Goal: Task Accomplishment & Management: Manage account settings

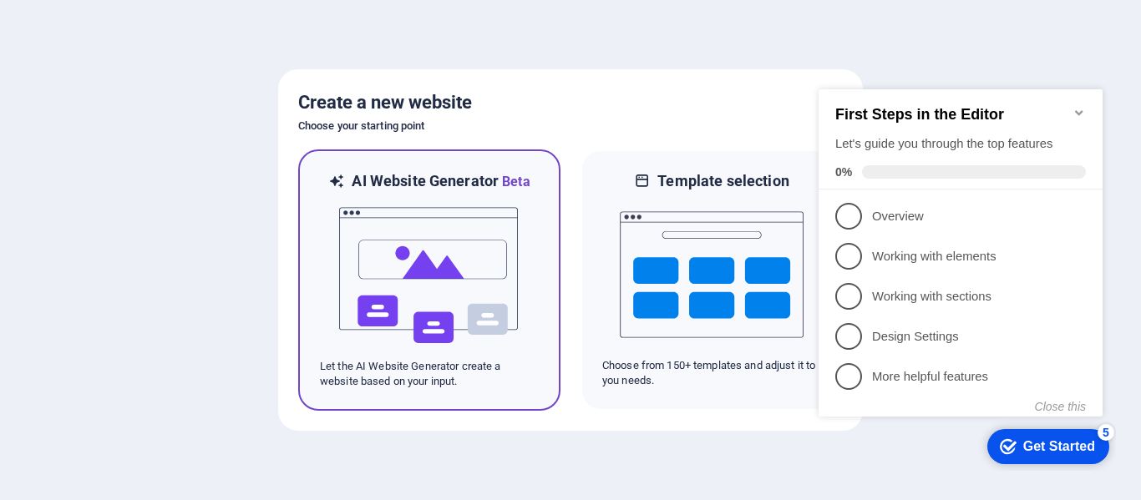
click at [449, 288] on img at bounding box center [429, 275] width 184 height 167
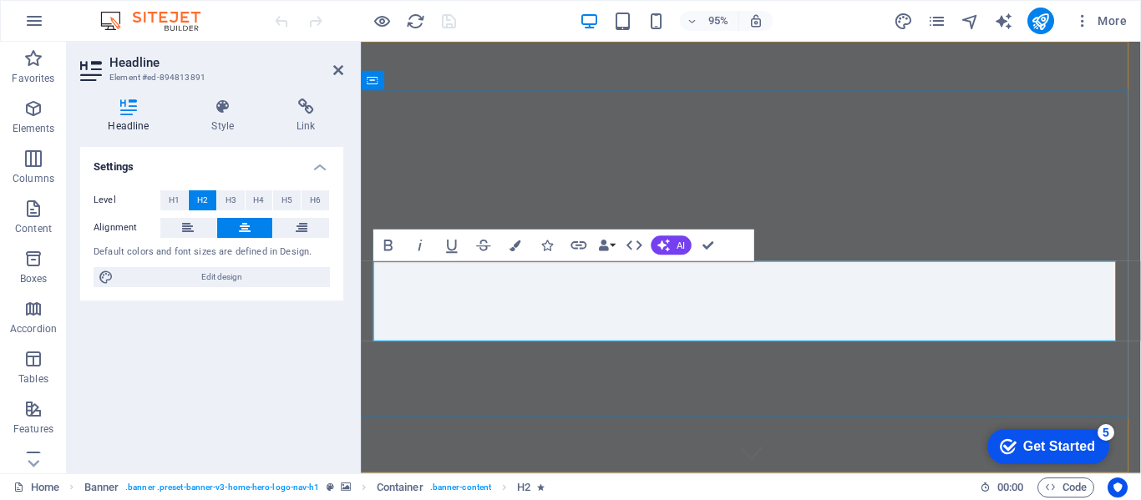
drag, startPoint x: 621, startPoint y: 294, endPoint x: 446, endPoint y: 296, distance: 175.4
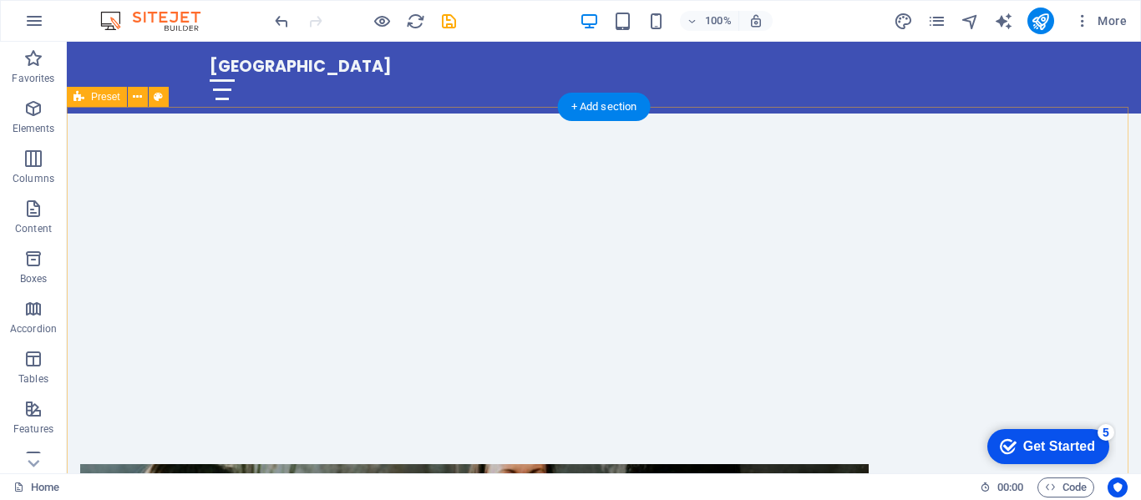
scroll to position [418, 0]
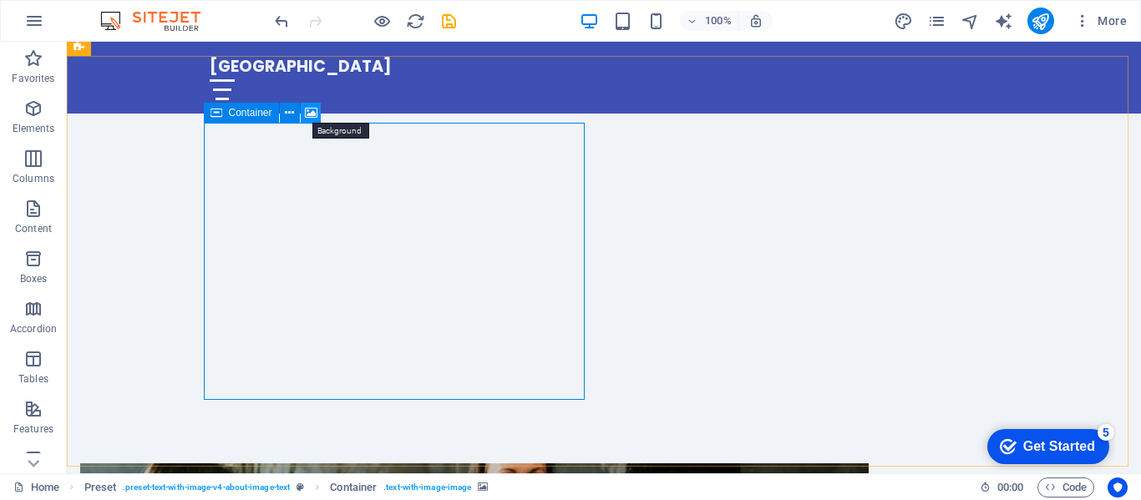
click at [310, 110] on icon at bounding box center [311, 113] width 13 height 18
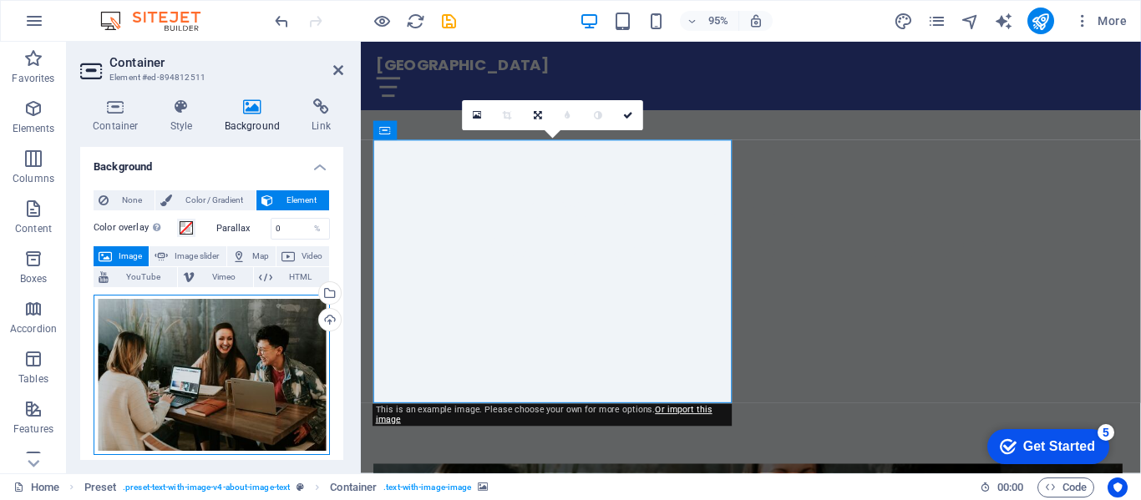
click at [180, 337] on div "Drag files here, click to choose files or select files from Files or our free s…" at bounding box center [212, 375] width 236 height 160
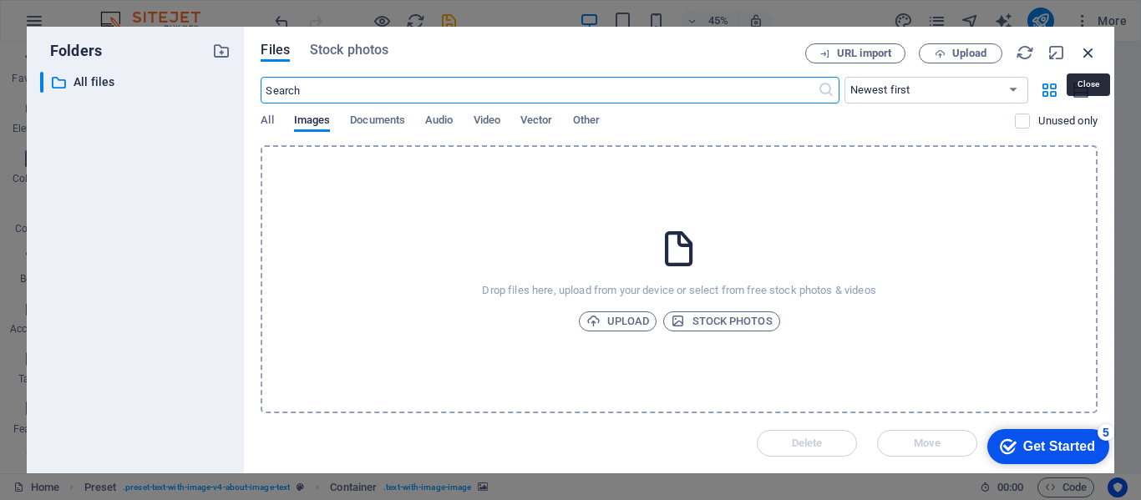
click at [1093, 54] on icon "button" at bounding box center [1088, 52] width 18 height 18
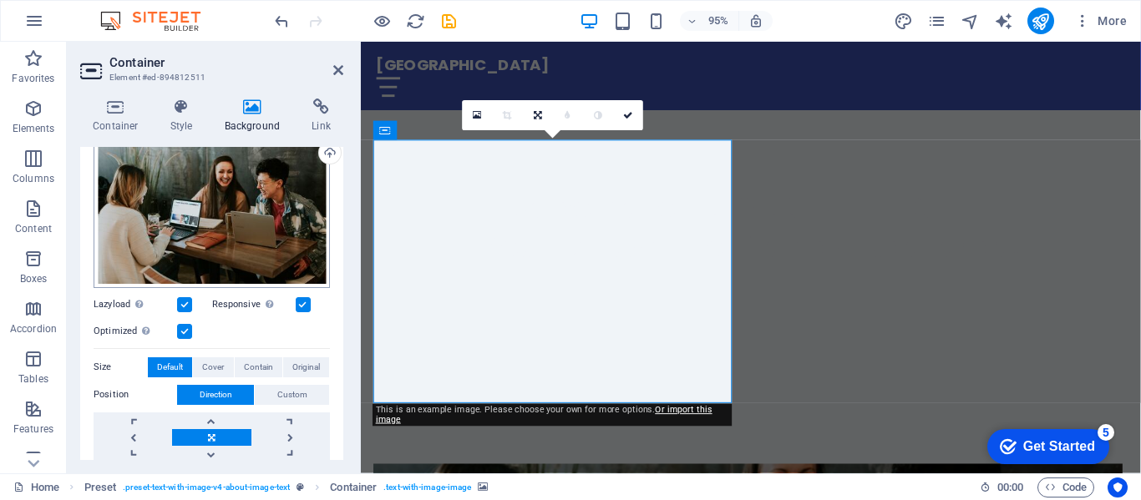
scroll to position [84, 0]
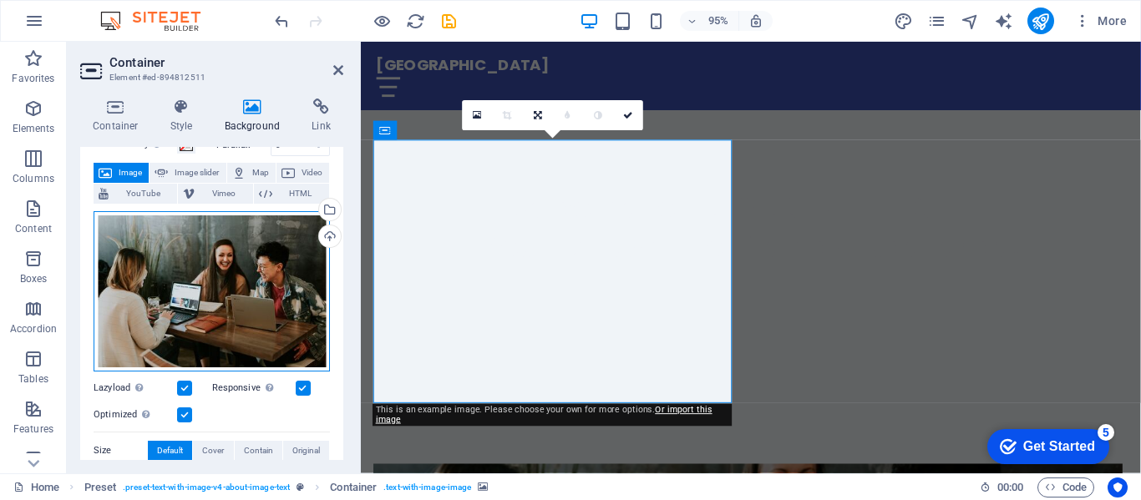
click at [292, 229] on div "Drag files here, click to choose files or select files from Files or our free s…" at bounding box center [212, 291] width 236 height 160
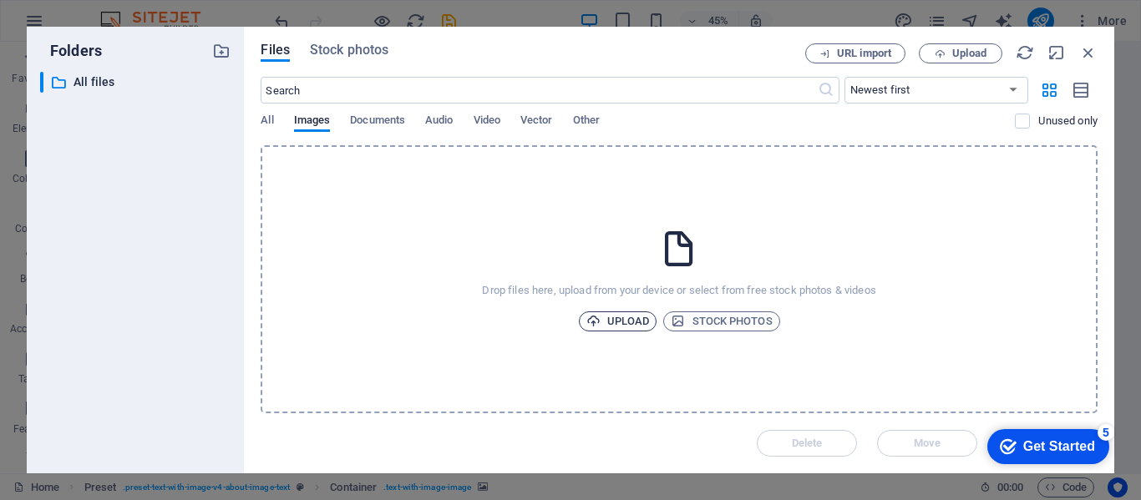
click at [637, 319] on span "Upload" at bounding box center [617, 322] width 63 height 20
click at [626, 319] on span "Upload" at bounding box center [617, 322] width 63 height 20
click at [1043, 442] on div "Get Started" at bounding box center [1059, 446] width 72 height 15
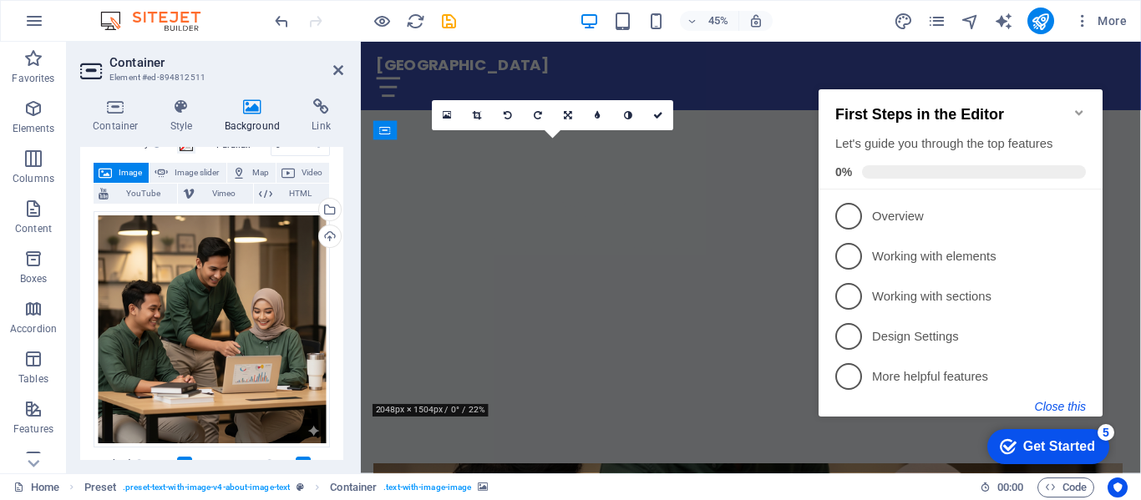
click at [1053, 403] on button "Close this" at bounding box center [1060, 406] width 51 height 13
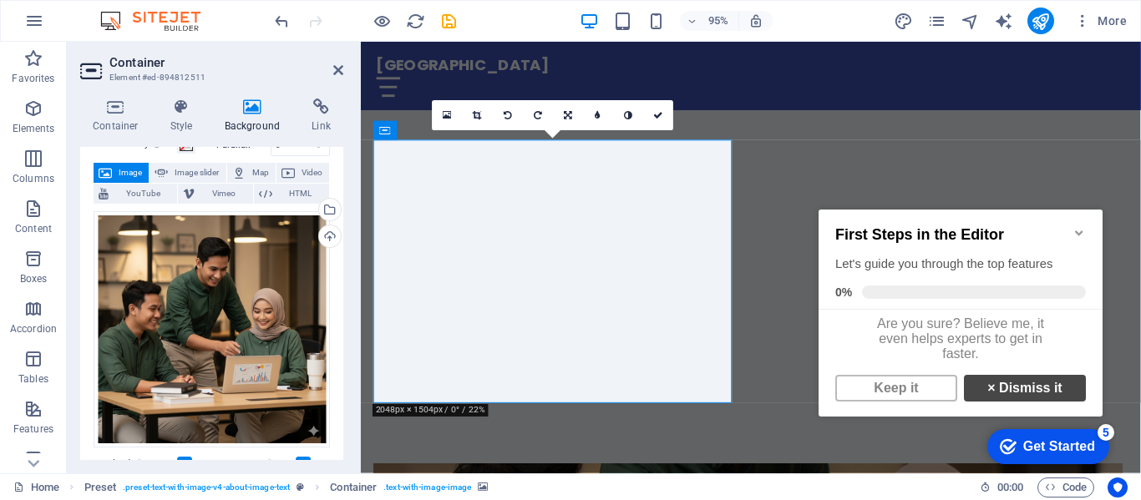
click at [987, 395] on strong "×" at bounding box center [991, 388] width 8 height 14
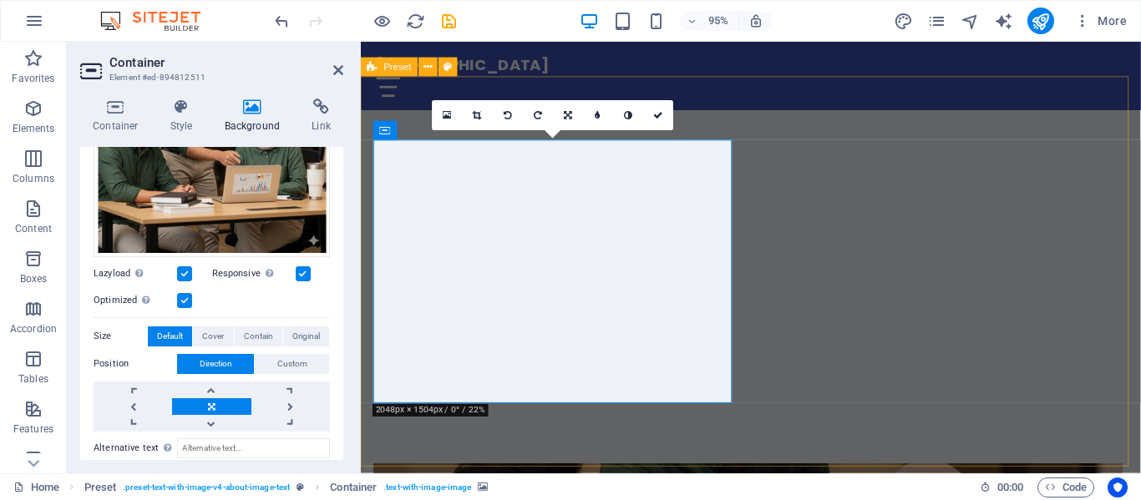
scroll to position [167, 0]
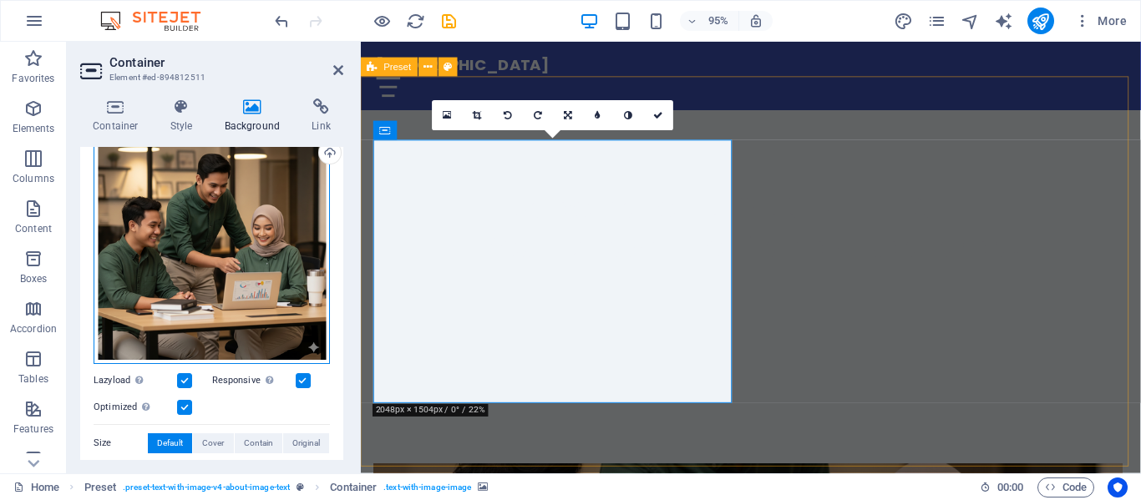
click at [230, 234] on div "Drag files here, click to choose files or select files from Files or our free s…" at bounding box center [212, 246] width 236 height 236
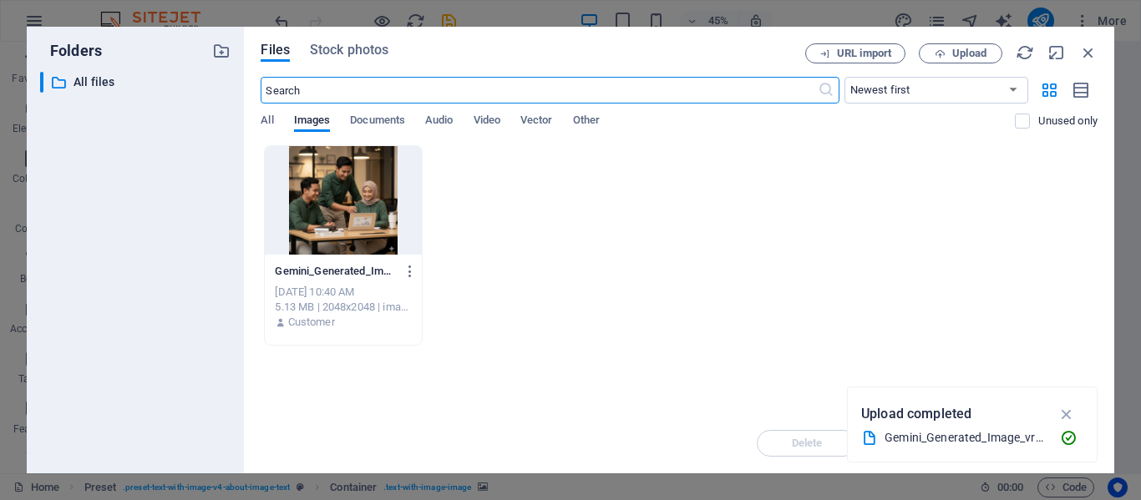
click at [331, 198] on div at bounding box center [343, 200] width 156 height 109
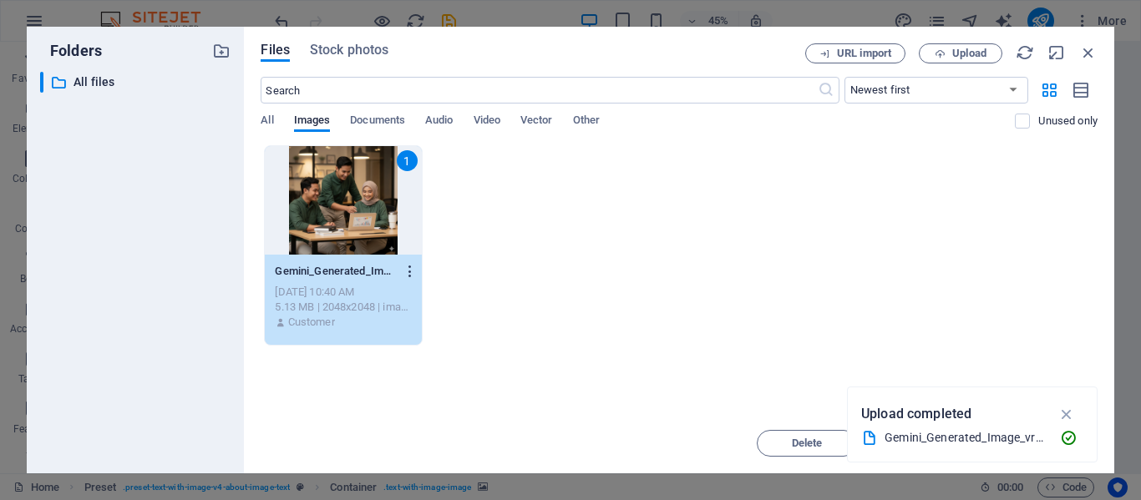
click at [411, 271] on icon "button" at bounding box center [411, 271] width 16 height 15
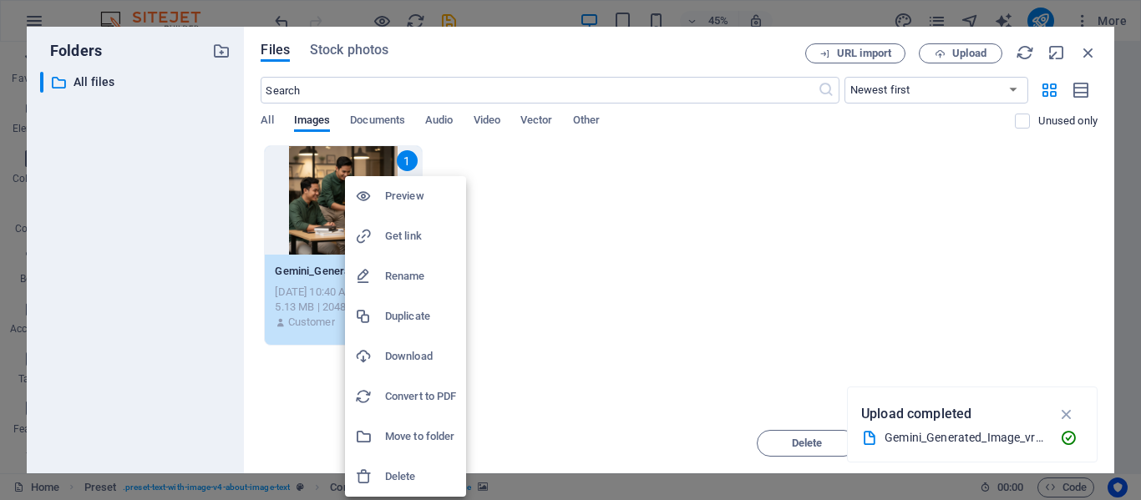
click at [1067, 415] on div at bounding box center [570, 250] width 1141 height 500
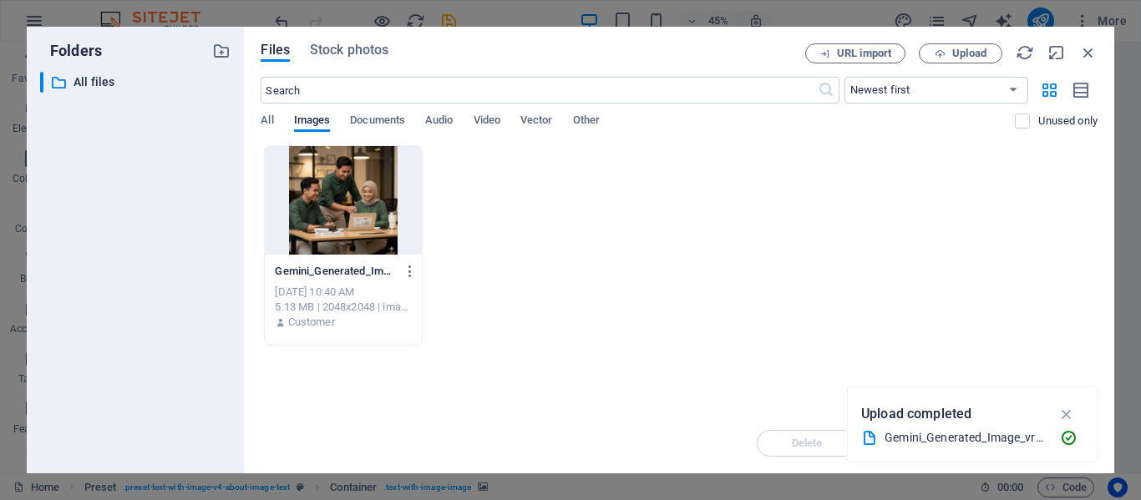
click at [350, 203] on div at bounding box center [343, 200] width 156 height 109
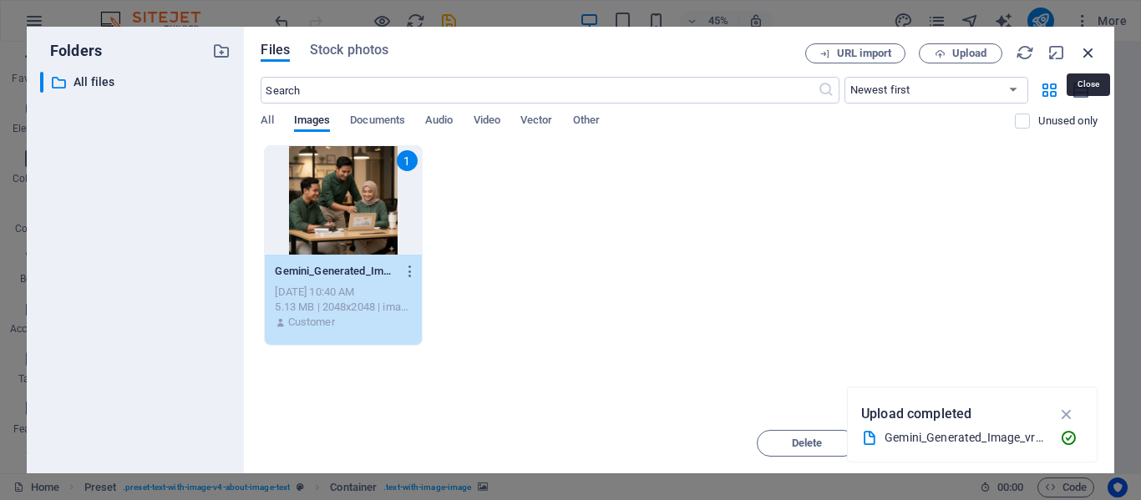
click at [1088, 53] on icon "button" at bounding box center [1088, 52] width 18 height 18
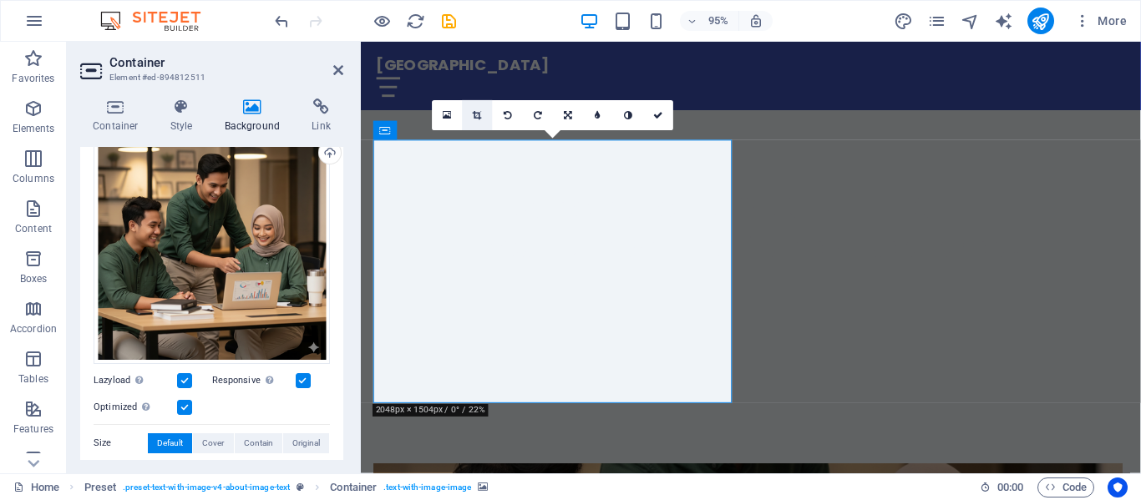
click at [469, 112] on link at bounding box center [478, 115] width 30 height 30
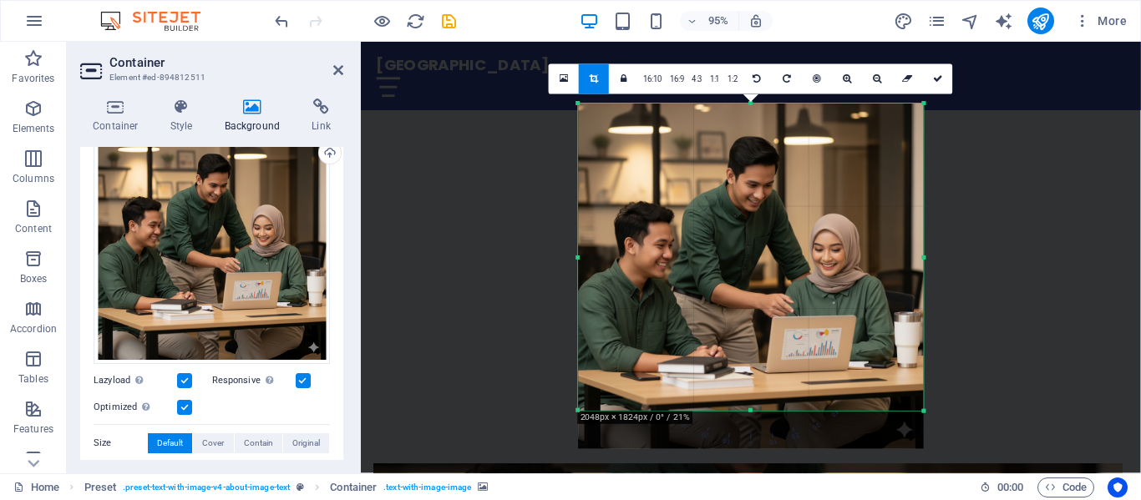
drag, startPoint x: 750, startPoint y: 431, endPoint x: 753, endPoint y: 391, distance: 40.2
click at [753, 391] on div "180 170 160 150 140 130 120 110 100 90 80 70 60 50 40 30 20 10 0 -10 -20 -30 -4…" at bounding box center [751, 257] width 346 height 307
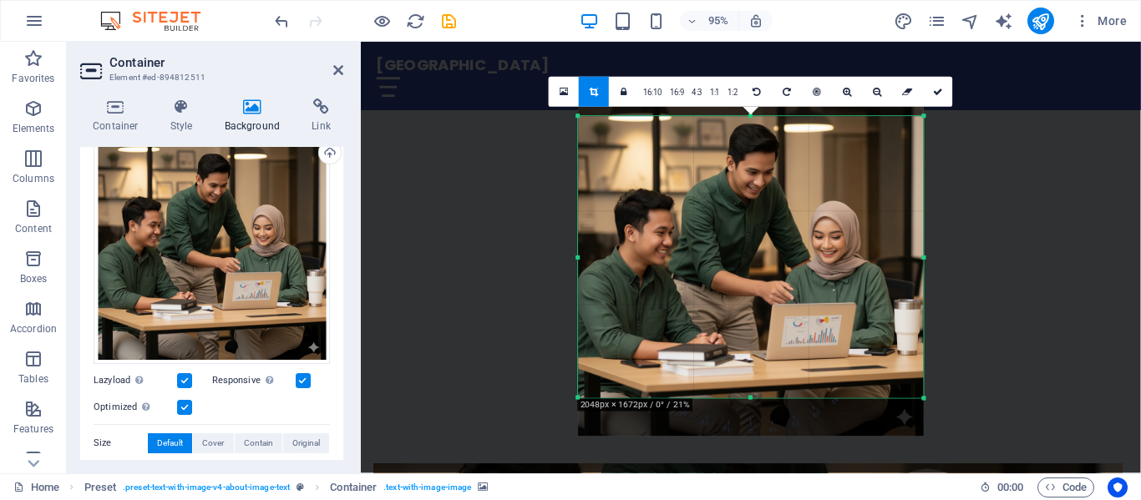
drag, startPoint x: 752, startPoint y: 102, endPoint x: 751, endPoint y: 129, distance: 26.7
click at [751, 129] on div "180 170 160 150 140 130 120 110 100 90 80 70 60 50 40 30 20 10 0 -10 -20 -30 -4…" at bounding box center [751, 258] width 346 height 282
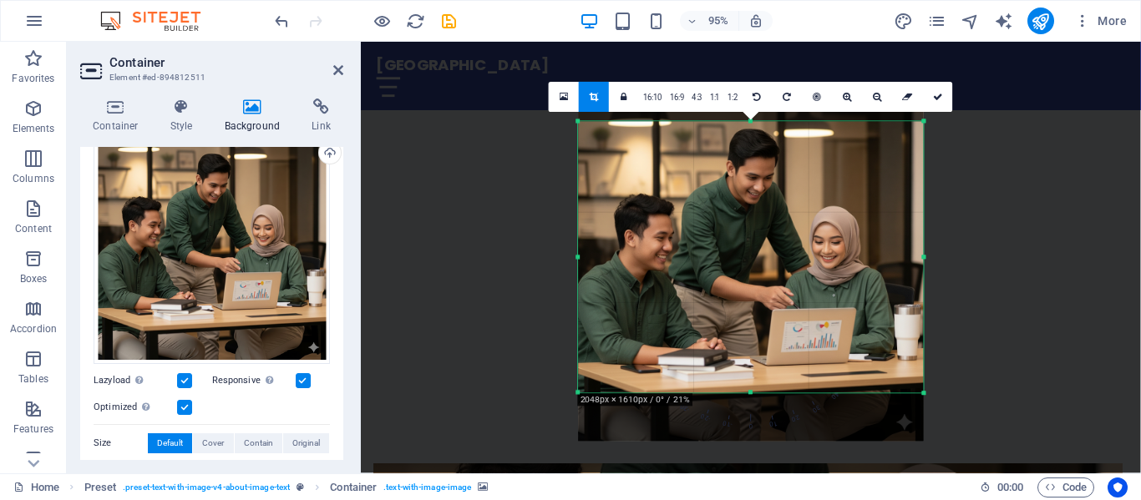
drag, startPoint x: 754, startPoint y: 398, endPoint x: 753, endPoint y: 388, distance: 10.9
click at [753, 388] on div "180 170 160 150 140 130 120 110 100 90 80 70 60 50 40 30 20 10 0 -10 -20 -30 -4…" at bounding box center [751, 257] width 346 height 271
click at [937, 102] on link at bounding box center [938, 97] width 30 height 30
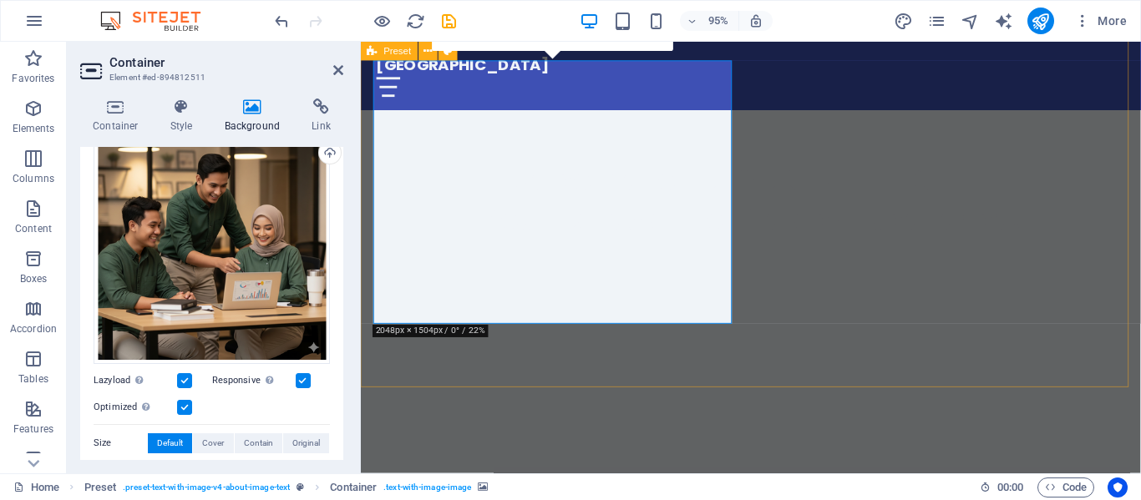
scroll to position [418, 0]
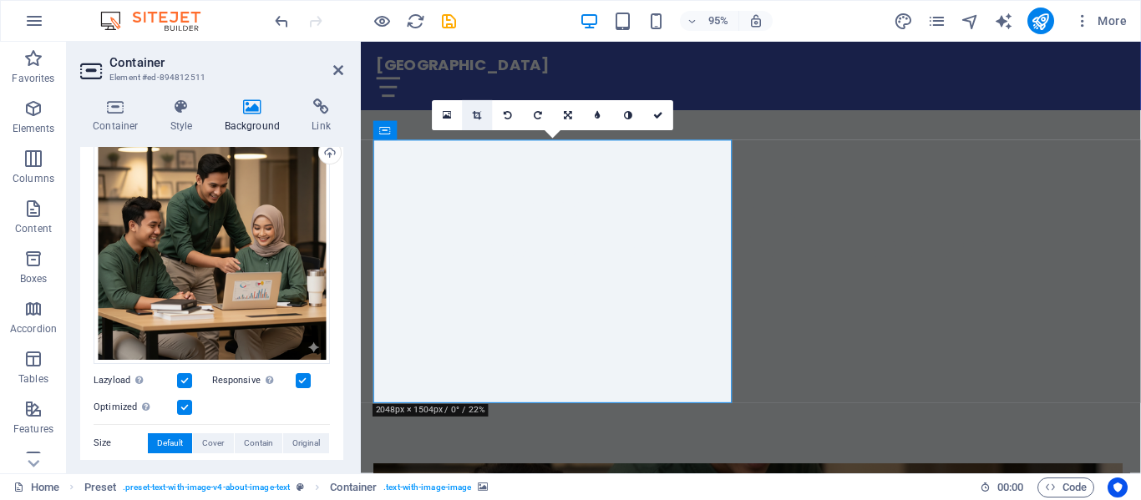
click at [475, 111] on icon at bounding box center [477, 115] width 9 height 9
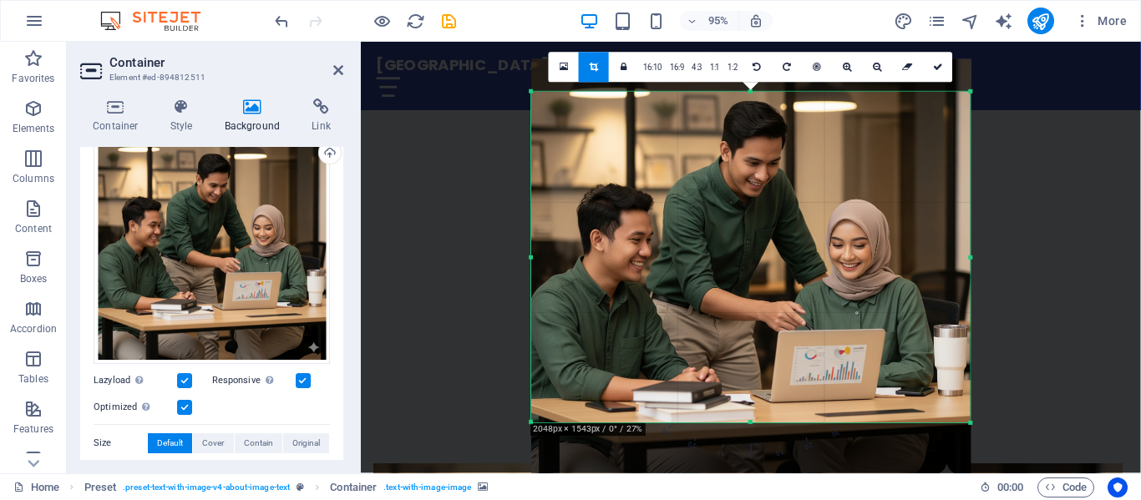
drag, startPoint x: 753, startPoint y: 429, endPoint x: 753, endPoint y: 413, distance: 15.0
click at [753, 413] on div "180 170 160 150 140 130 120 110 100 90 80 70 60 50 40 30 20 10 0 -10 -20 -30 -4…" at bounding box center [750, 257] width 439 height 331
click at [933, 68] on icon at bounding box center [938, 67] width 10 height 9
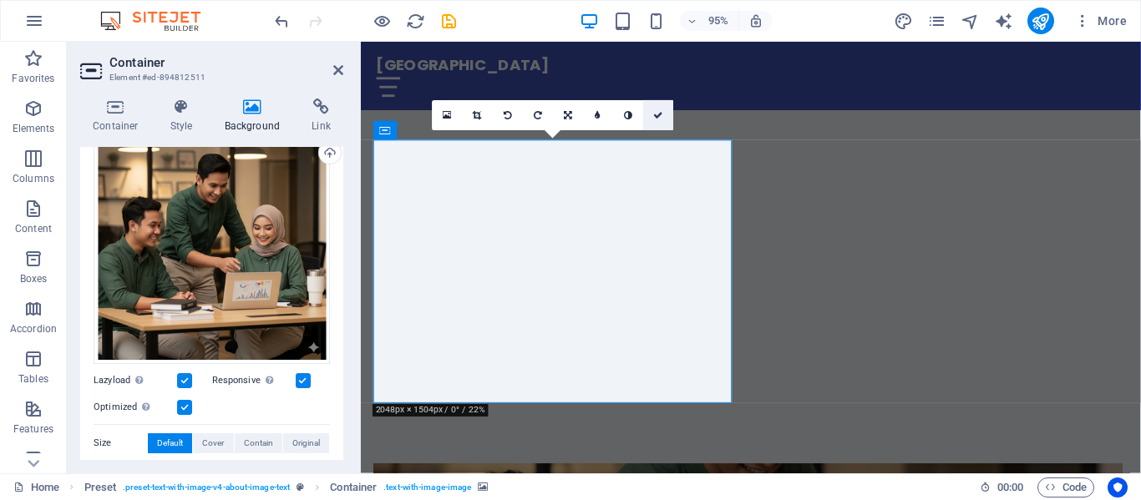
drag, startPoint x: 660, startPoint y: 108, endPoint x: 593, endPoint y: 67, distance: 78.4
click at [660, 108] on link at bounding box center [658, 115] width 30 height 30
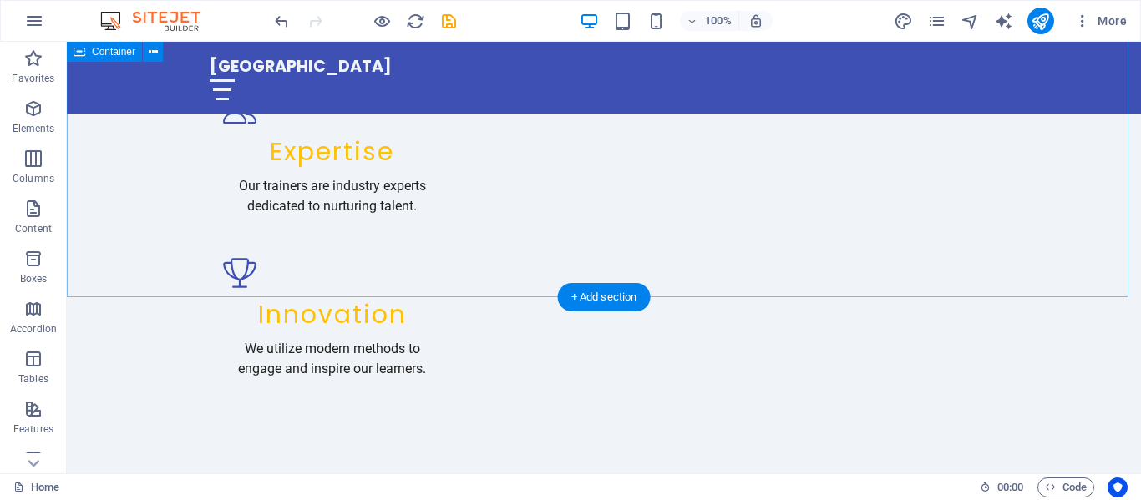
scroll to position [1918, 0]
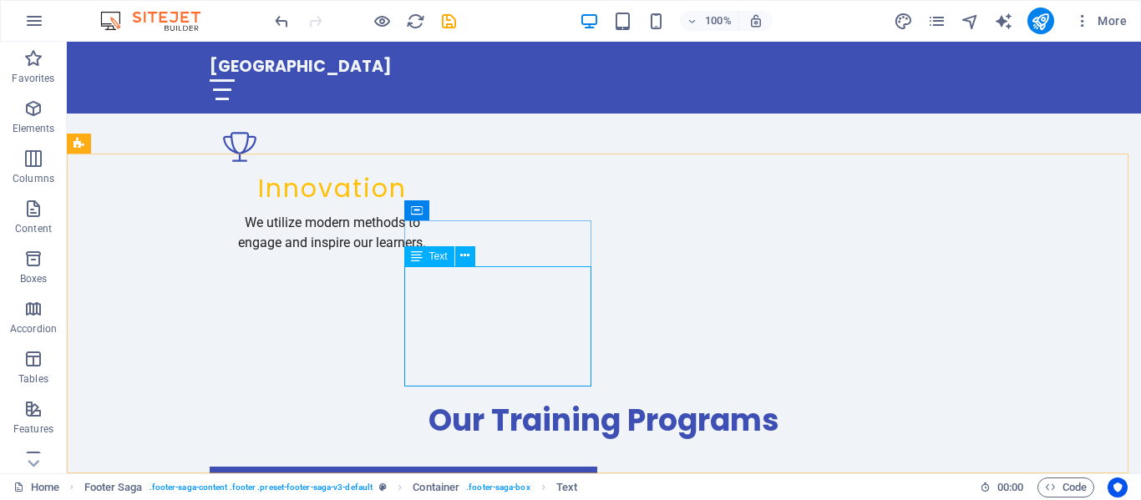
click at [434, 257] on span "Text" at bounding box center [438, 256] width 18 height 10
click at [439, 258] on span "Text" at bounding box center [438, 256] width 18 height 10
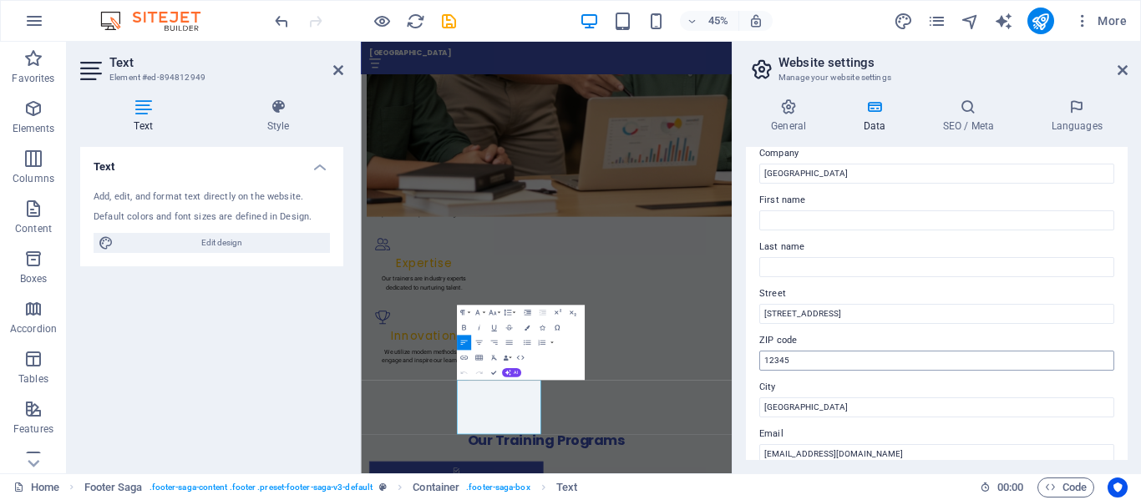
scroll to position [84, 0]
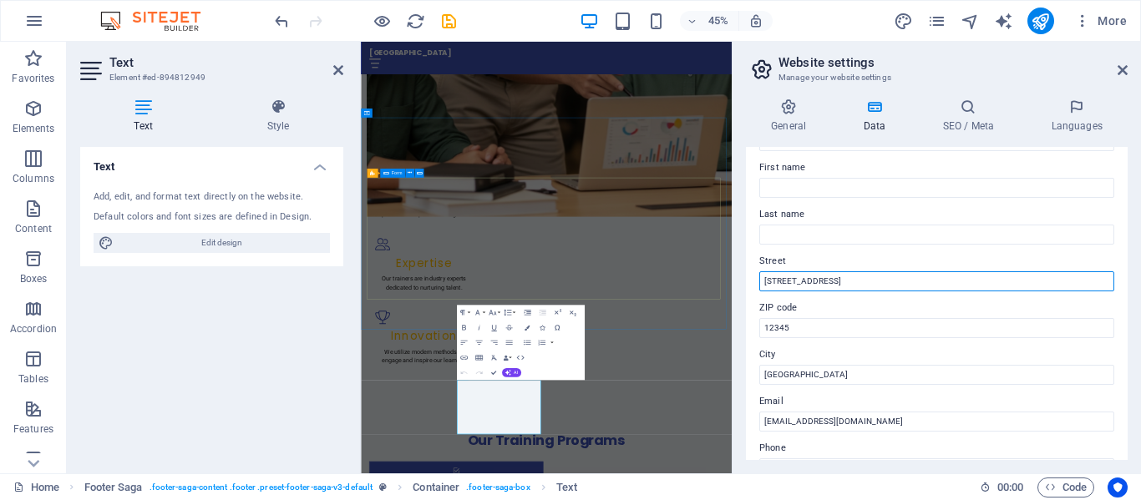
drag, startPoint x: 1207, startPoint y: 324, endPoint x: 1151, endPoint y: 578, distance: 260.0
drag, startPoint x: 833, startPoint y: 272, endPoint x: 768, endPoint y: 278, distance: 65.4
click at [768, 278] on input "[STREET_ADDRESS]" at bounding box center [936, 281] width 355 height 20
type input "1"
type input "Jalan Tasikmadu-[GEOGRAPHIC_DATA] KM 2 Karanganyar [GEOGRAPHIC_DATA]"
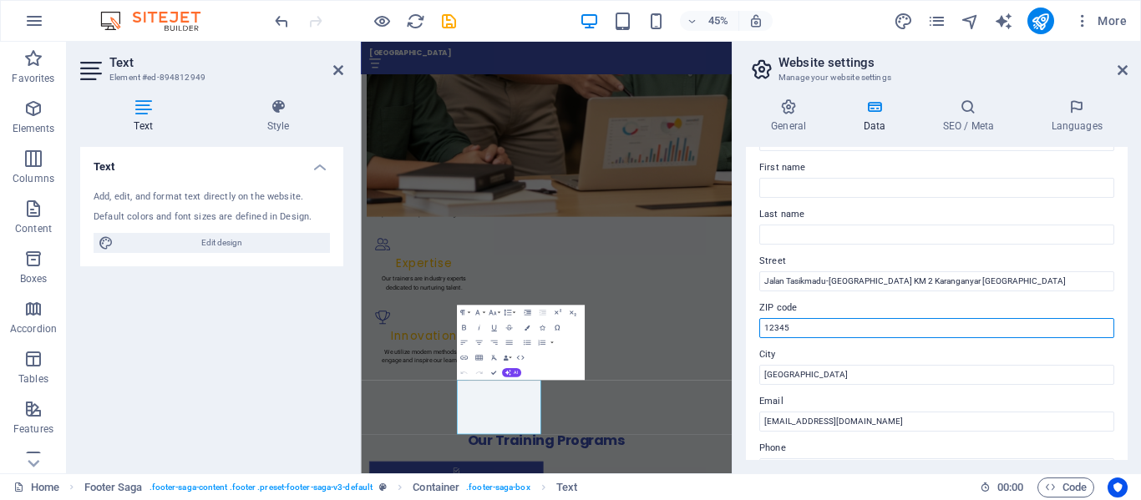
drag, startPoint x: 785, startPoint y: 332, endPoint x: 760, endPoint y: 331, distance: 25.1
click at [760, 331] on input "12345" at bounding box center [936, 328] width 355 height 20
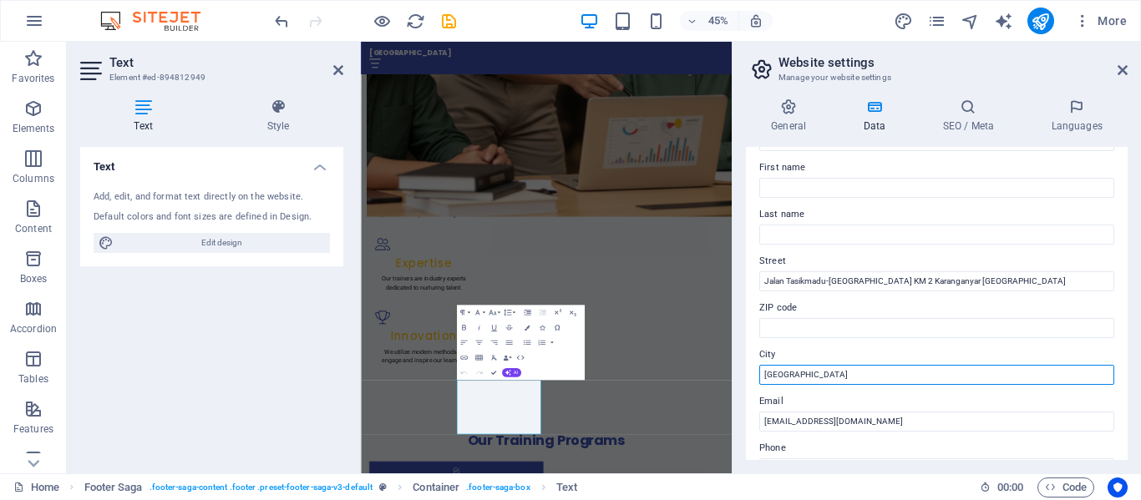
drag, startPoint x: 814, startPoint y: 376, endPoint x: 753, endPoint y: 376, distance: 61.0
click at [753, 376] on div "Contact data for this website. This can be used everywhere on the website and w…" at bounding box center [937, 303] width 382 height 313
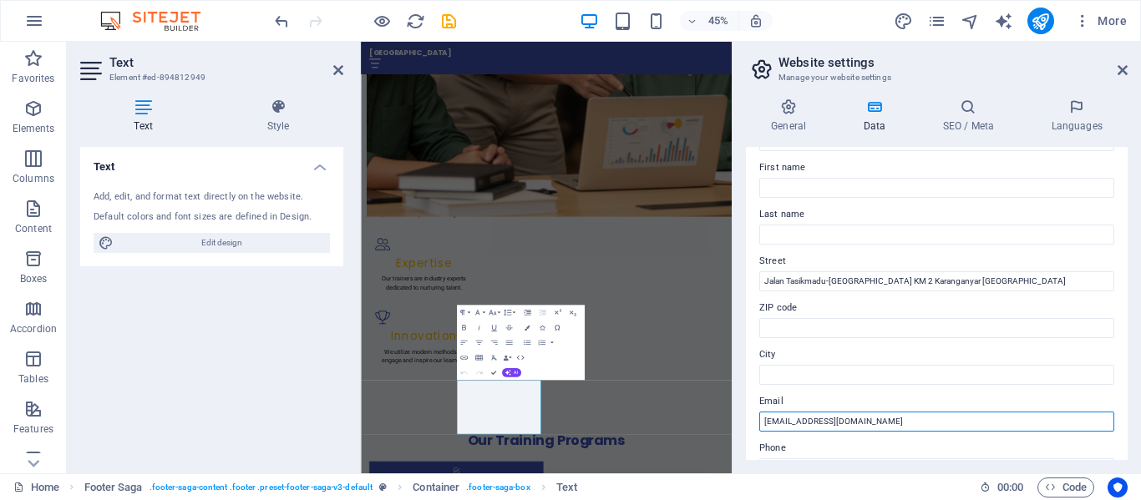
drag, startPoint x: 779, startPoint y: 422, endPoint x: 765, endPoint y: 433, distance: 17.2
click at [756, 422] on div "Contact data for this website. This can be used everywhere on the website and w…" at bounding box center [937, 303] width 382 height 313
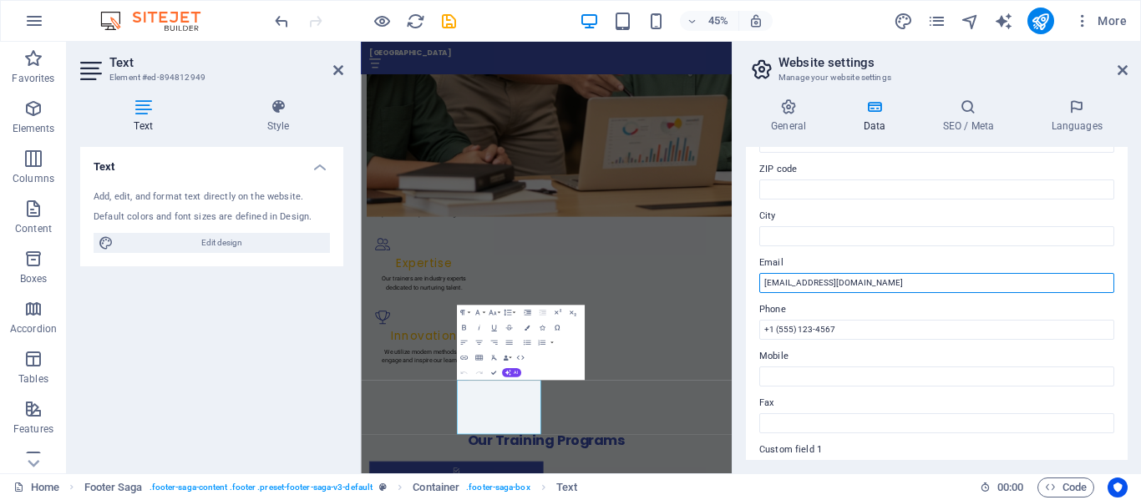
scroll to position [251, 0]
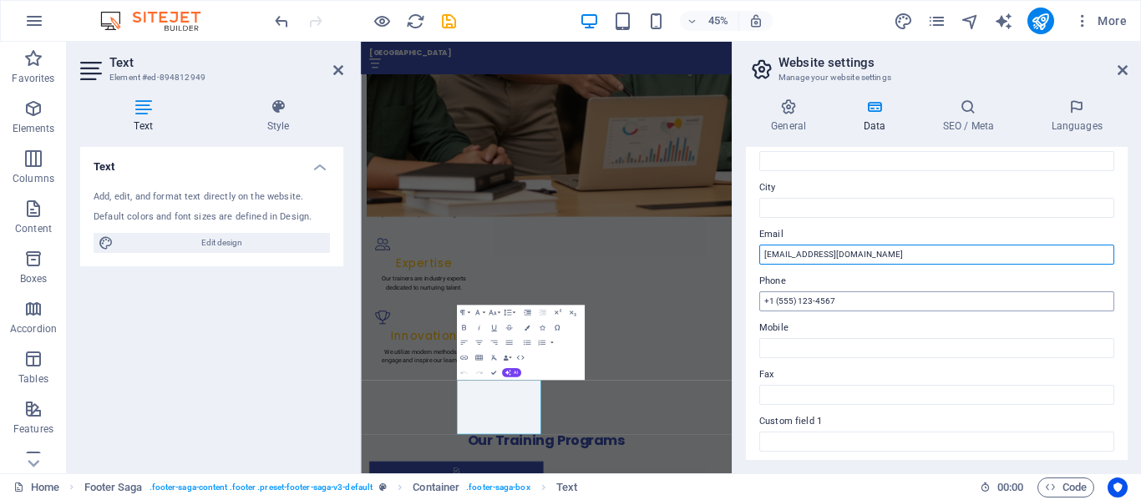
type input "[EMAIL_ADDRESS][DOMAIN_NAME]"
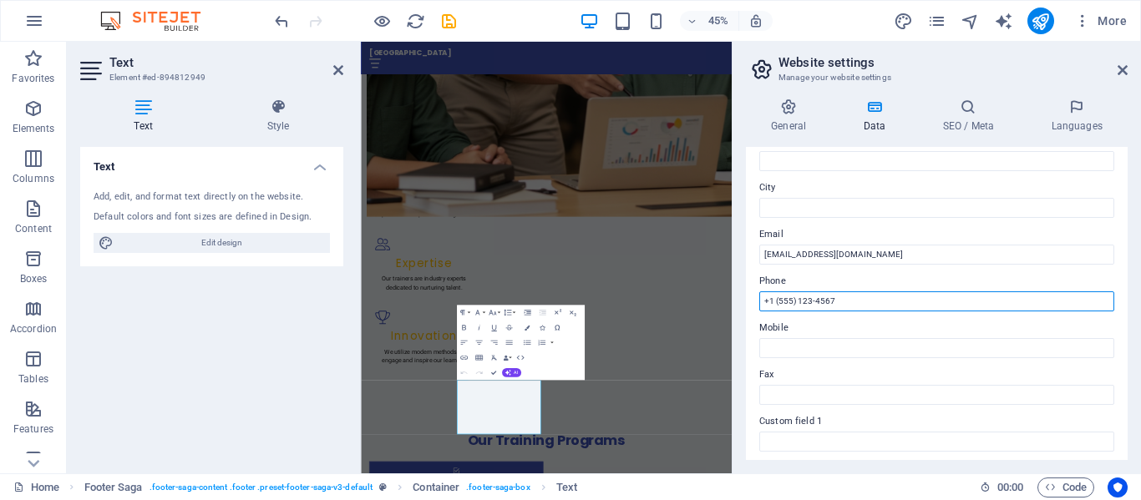
drag, startPoint x: 844, startPoint y: 301, endPoint x: 756, endPoint y: 302, distance: 87.7
click at [756, 302] on div "Contact data for this website. This can be used everywhere on the website and w…" at bounding box center [937, 303] width 382 height 313
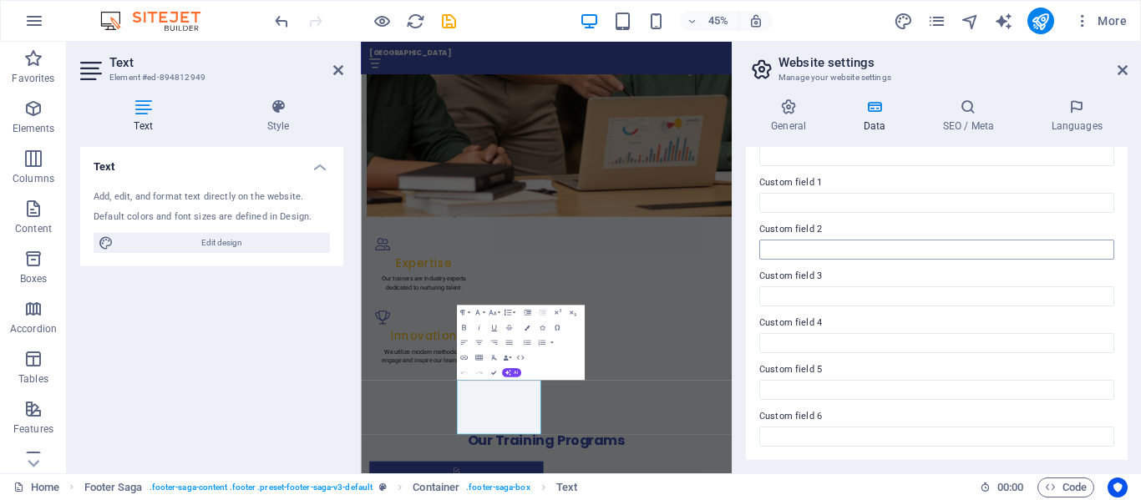
scroll to position [322, 0]
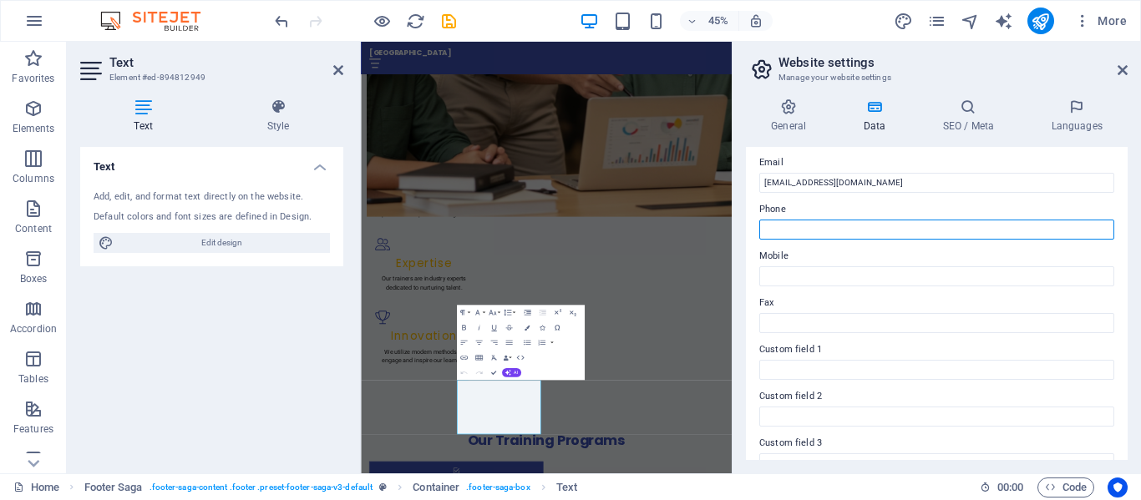
paste input "[PHONE_NUMBER]"
drag, startPoint x: 780, startPoint y: 228, endPoint x: 758, endPoint y: 228, distance: 22.6
click at [758, 228] on div "Contact data for this website. This can be used everywhere on the website and w…" at bounding box center [937, 303] width 382 height 313
click at [823, 228] on input "[PHONE_NUMBER]" at bounding box center [936, 230] width 355 height 20
paste input "[PHONE_NUMBER]"
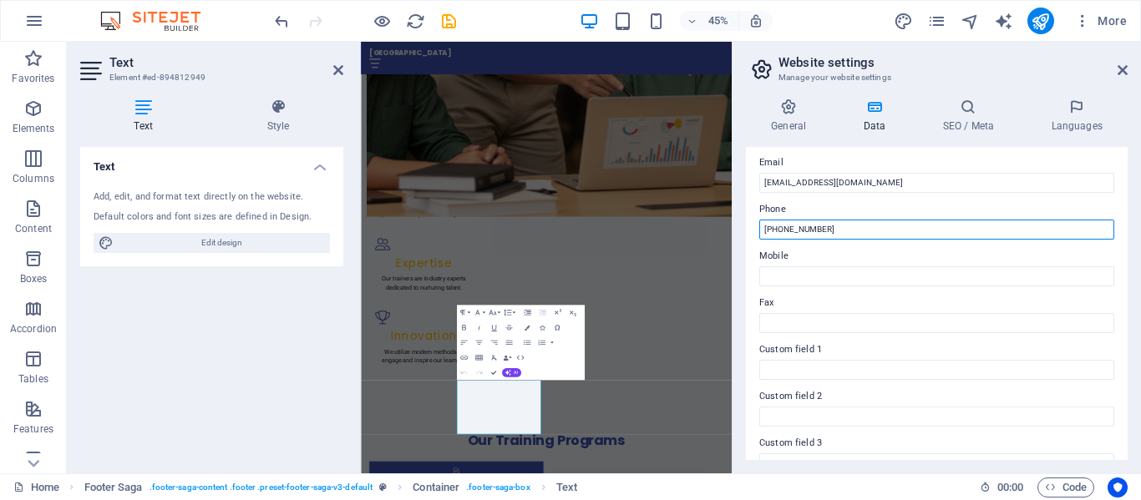
drag, startPoint x: 779, startPoint y: 229, endPoint x: 761, endPoint y: 228, distance: 18.4
click at [761, 228] on input "[PHONE_NUMBER]" at bounding box center [936, 230] width 355 height 20
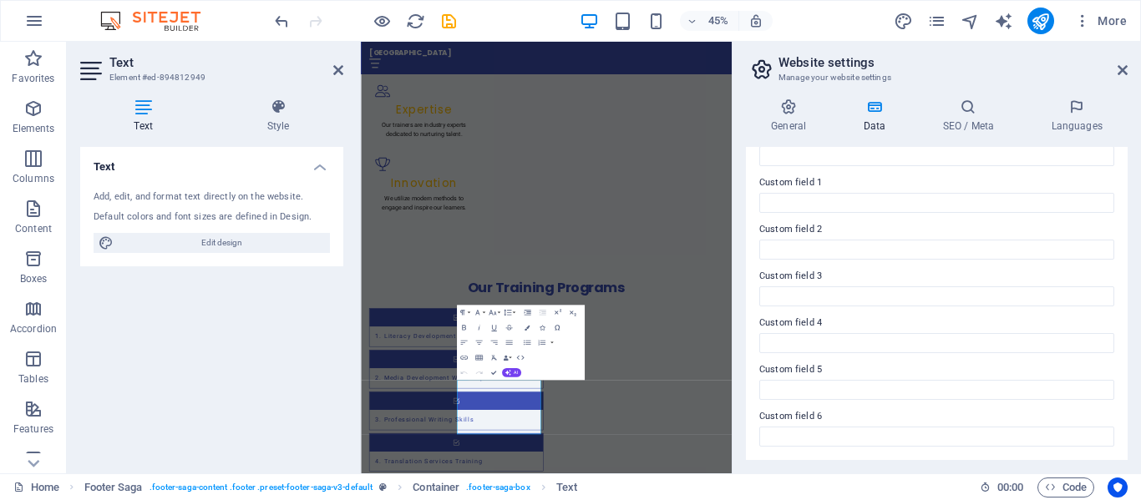
scroll to position [1918, 0]
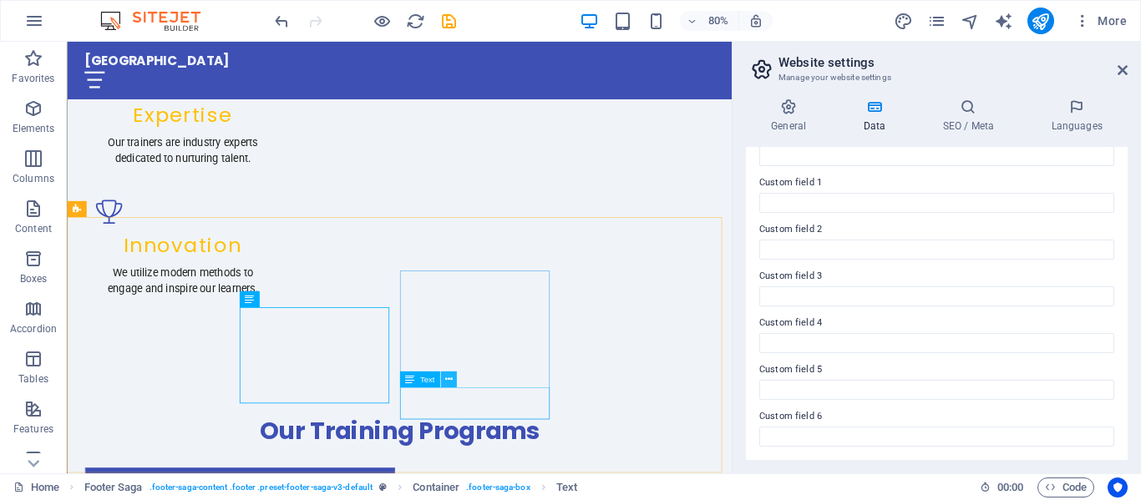
type input "081393555560"
click at [449, 381] on icon at bounding box center [448, 380] width 8 height 14
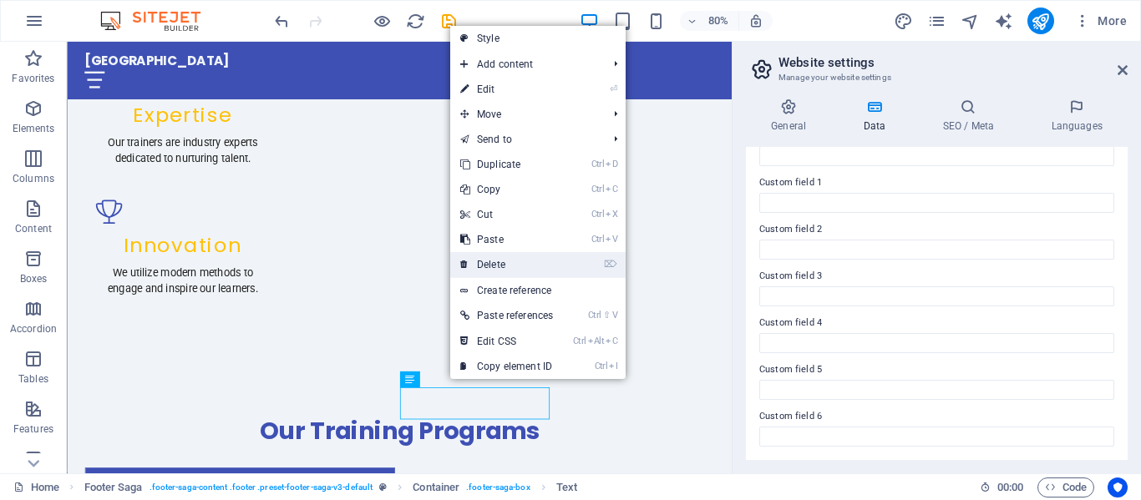
click at [505, 267] on link "⌦ Delete" at bounding box center [506, 264] width 113 height 25
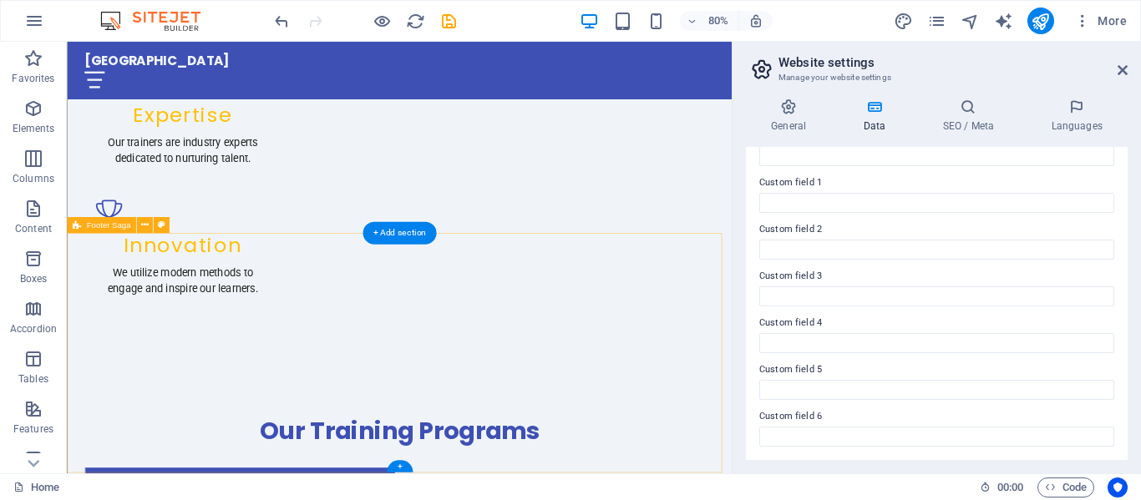
scroll to position [1898, 0]
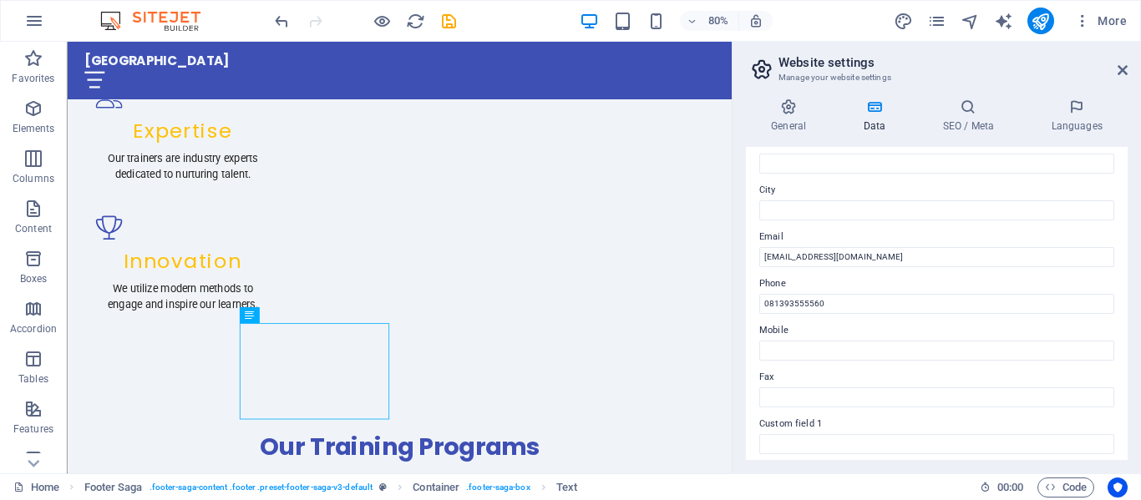
scroll to position [251, 0]
drag, startPoint x: 833, startPoint y: 298, endPoint x: 751, endPoint y: 302, distance: 82.0
click at [751, 302] on div "Contact data for this website. This can be used everywhere on the website and w…" at bounding box center [937, 303] width 382 height 313
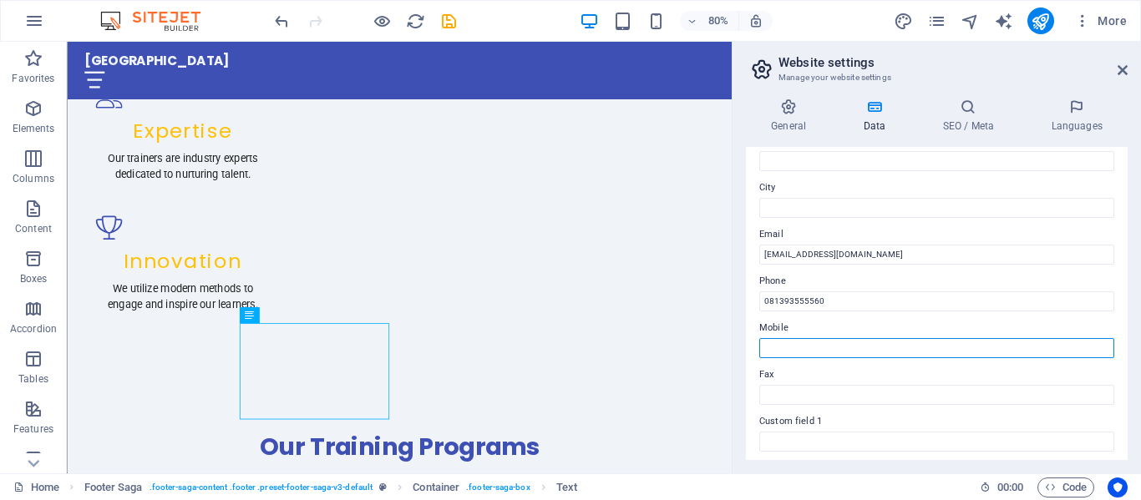
click at [801, 353] on input "Mobile" at bounding box center [936, 348] width 355 height 20
paste input "081393555560"
type input "081393555560"
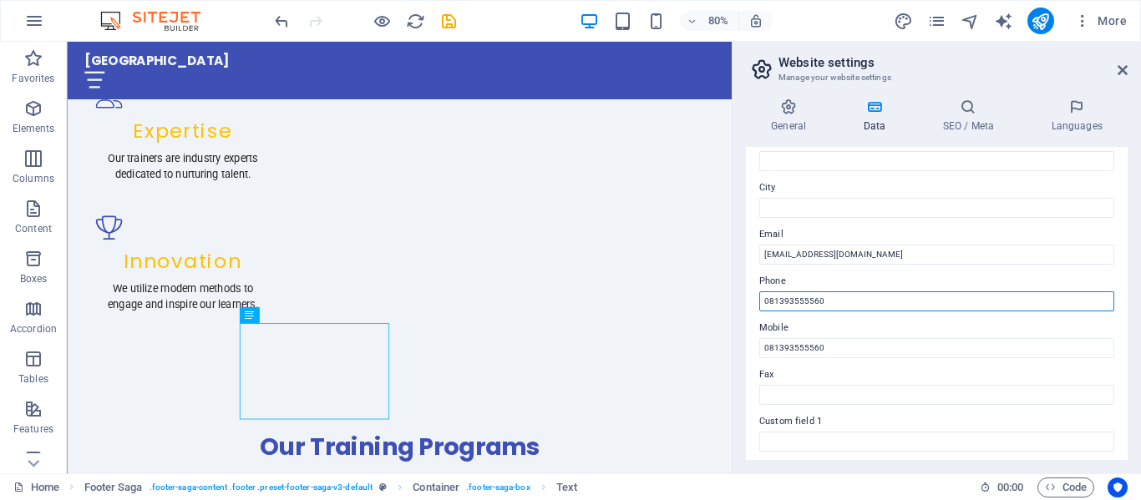
drag, startPoint x: 891, startPoint y: 344, endPoint x: 887, endPoint y: 374, distance: 30.4
click at [817, 303] on input "081393555560" at bounding box center [936, 302] width 355 height 20
drag, startPoint x: 834, startPoint y: 298, endPoint x: 764, endPoint y: 298, distance: 70.2
click at [764, 298] on input "081393555560" at bounding box center [936, 302] width 355 height 20
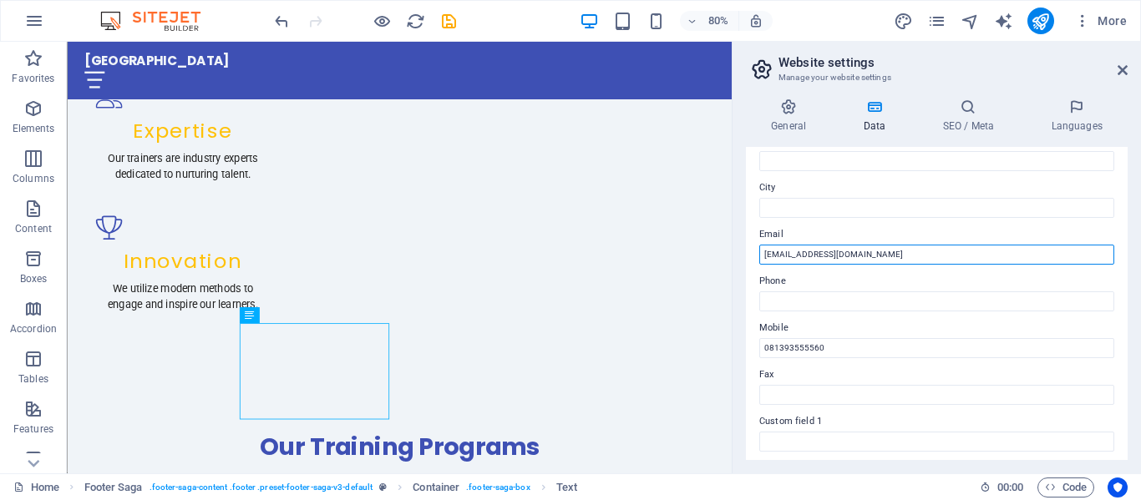
click at [824, 255] on input "[EMAIL_ADDRESS][DOMAIN_NAME]" at bounding box center [936, 255] width 355 height 20
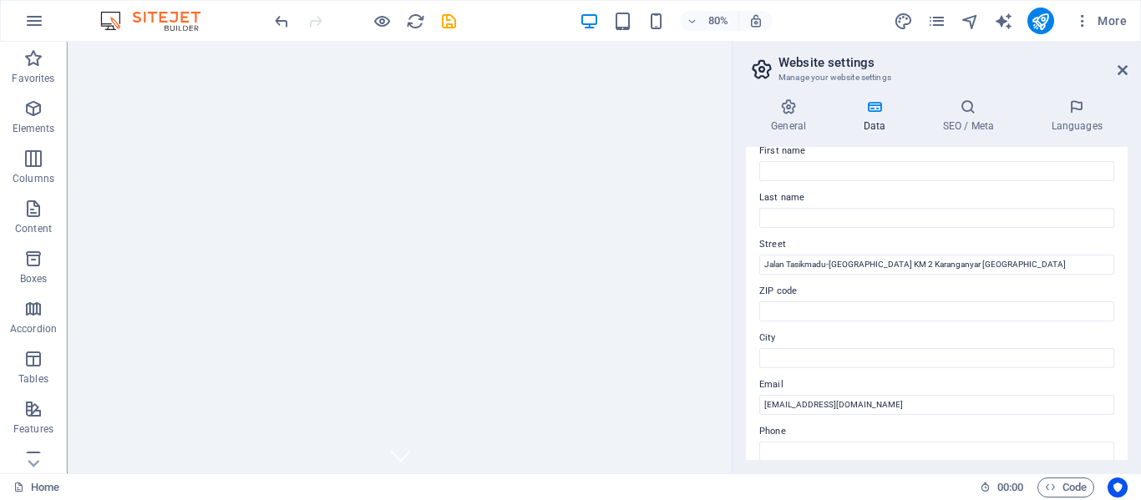
scroll to position [0, 0]
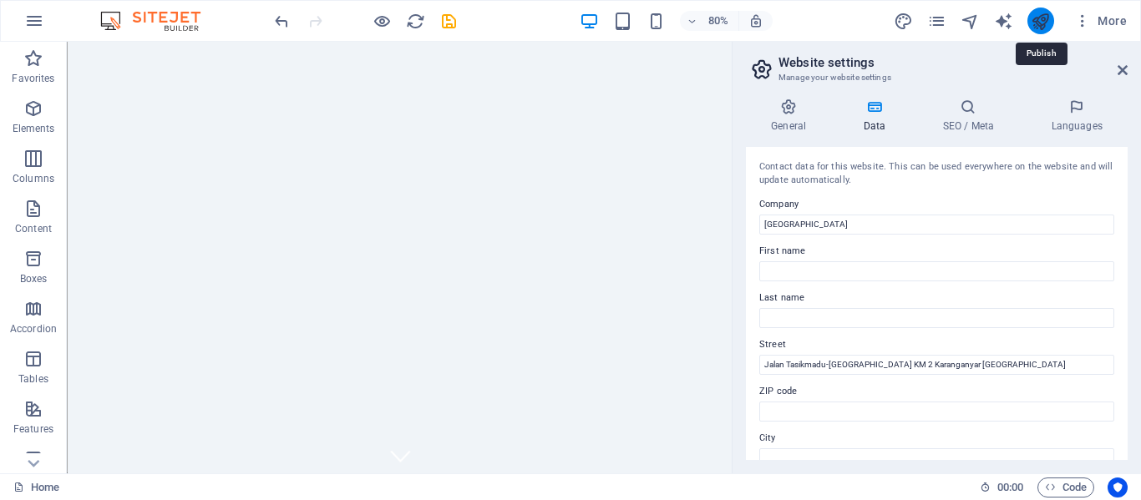
click at [1039, 18] on icon "publish" at bounding box center [1040, 21] width 19 height 19
